Goal: Information Seeking & Learning: Learn about a topic

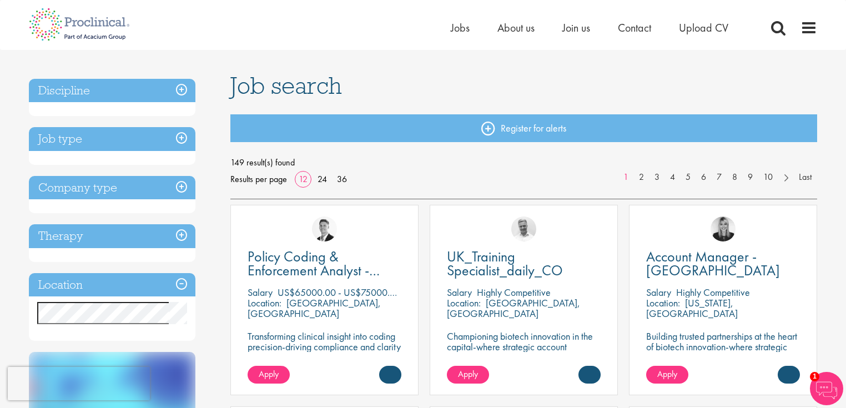
scroll to position [44, 0]
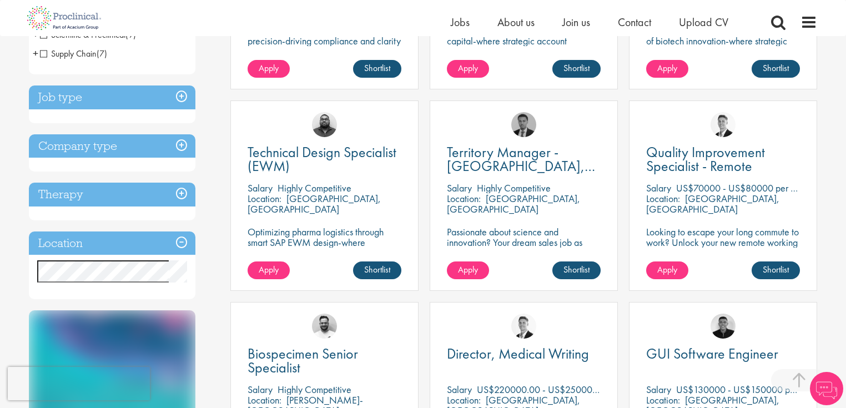
scroll to position [355, 0]
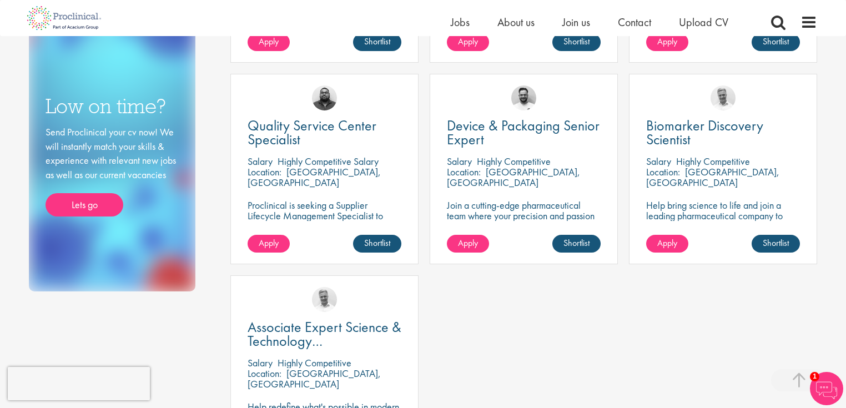
scroll to position [622, 0]
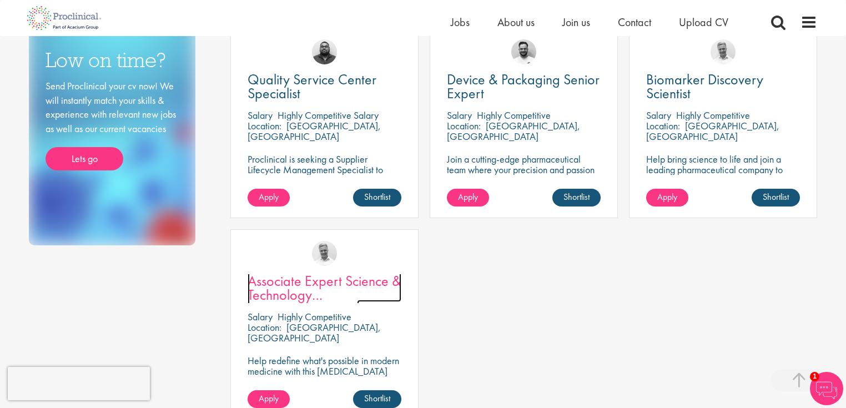
click at [292, 284] on span "Associate Expert Science & Technology ([MEDICAL_DATA])" at bounding box center [325, 294] width 154 height 47
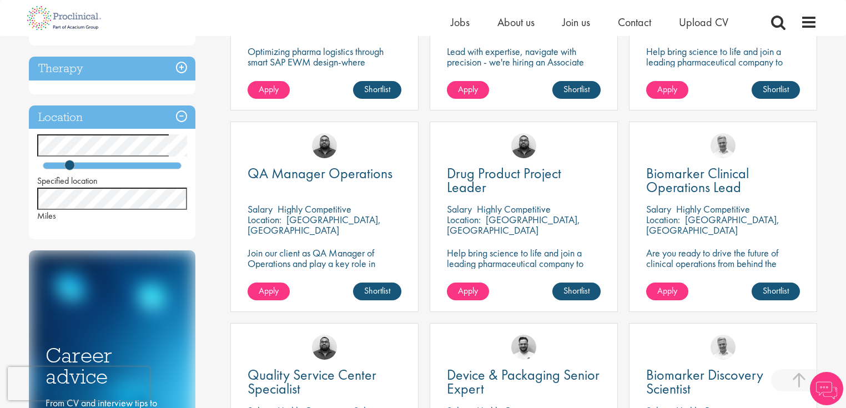
scroll to position [325, 0]
